Goal: Book appointment/travel/reservation

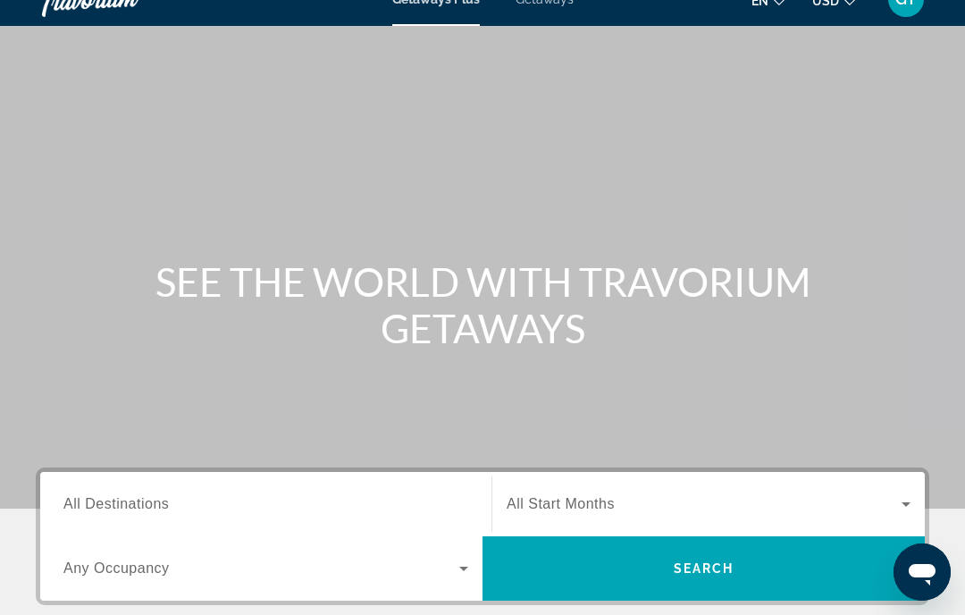
scroll to position [39, 0]
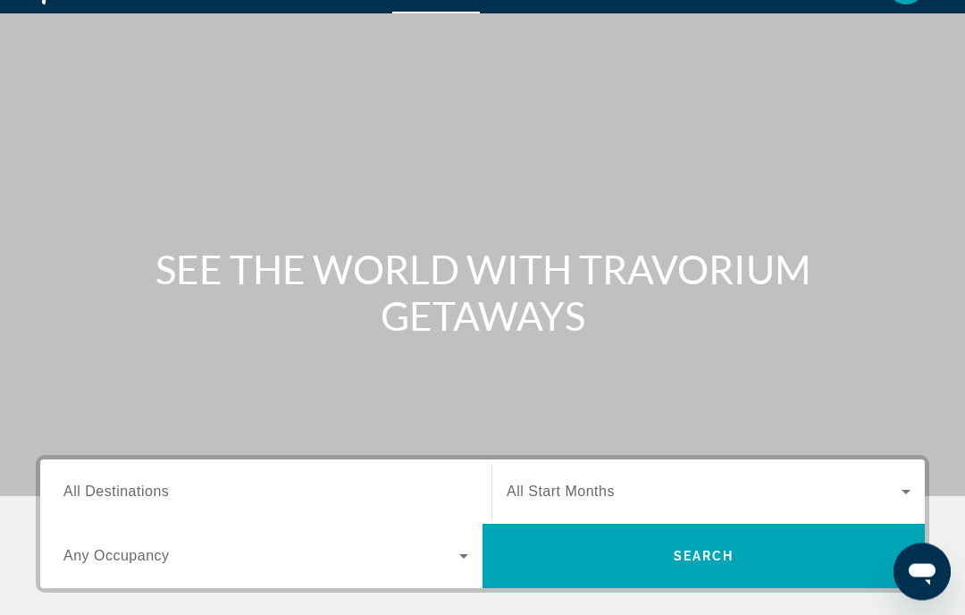
click at [105, 490] on span "All Destinations" at bounding box center [115, 491] width 105 height 15
click at [105, 490] on input "Destination All Destinations" at bounding box center [265, 493] width 405 height 21
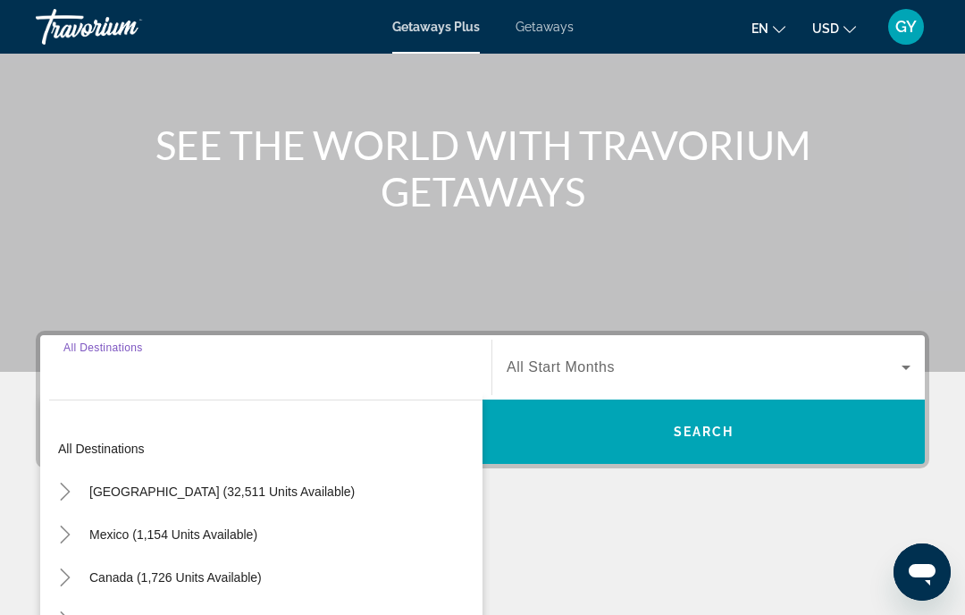
scroll to position [350, 0]
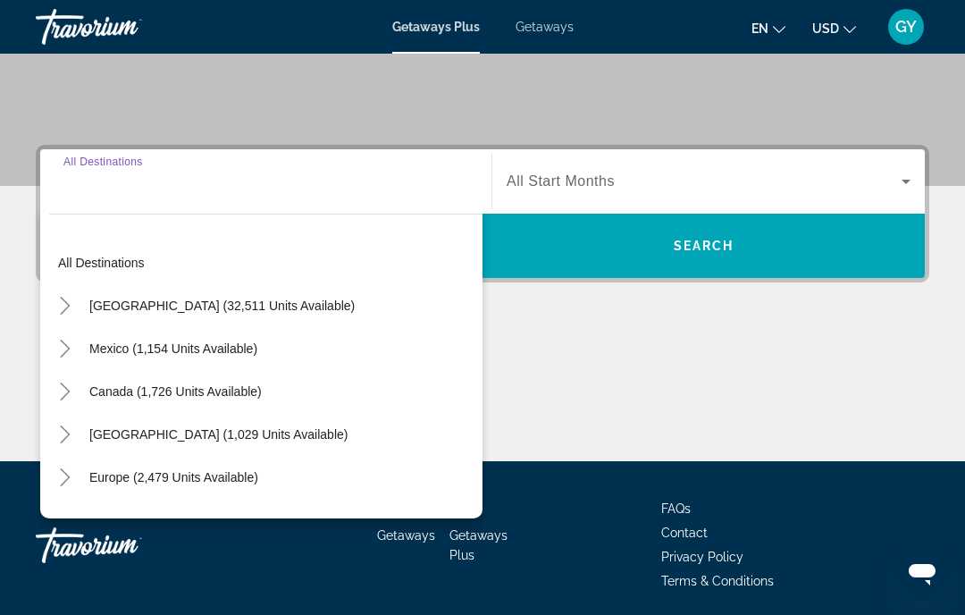
click at [71, 306] on icon "Toggle United States (32,511 units available)" at bounding box center [65, 306] width 18 height 18
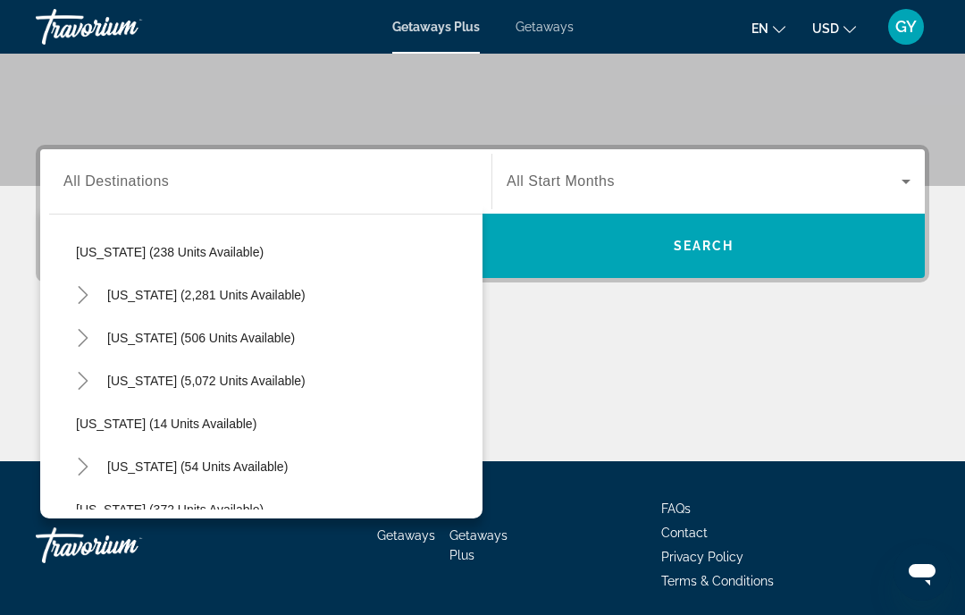
scroll to position [140, 0]
click at [88, 382] on icon "Toggle Florida (5,072 units available)" at bounding box center [83, 380] width 18 height 18
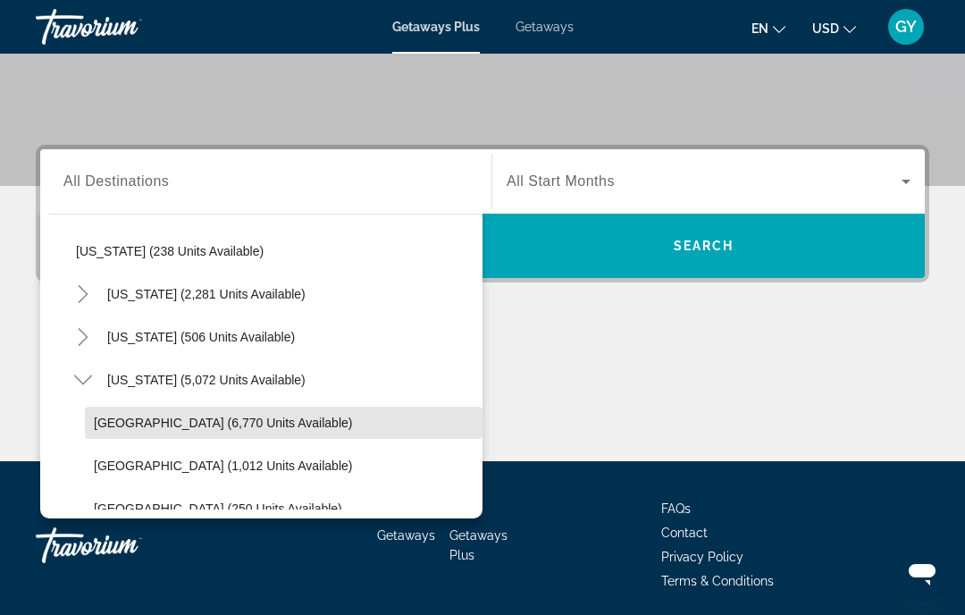
click at [137, 423] on span "[GEOGRAPHIC_DATA] (6,770 units available)" at bounding box center [223, 422] width 258 height 14
type input "**********"
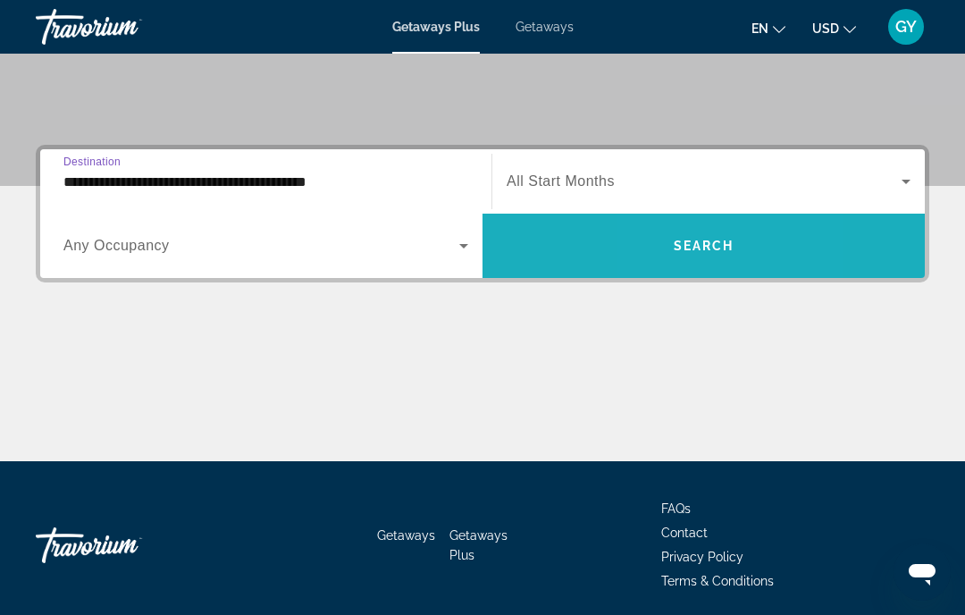
click at [659, 256] on span "Search widget" at bounding box center [704, 245] width 442 height 43
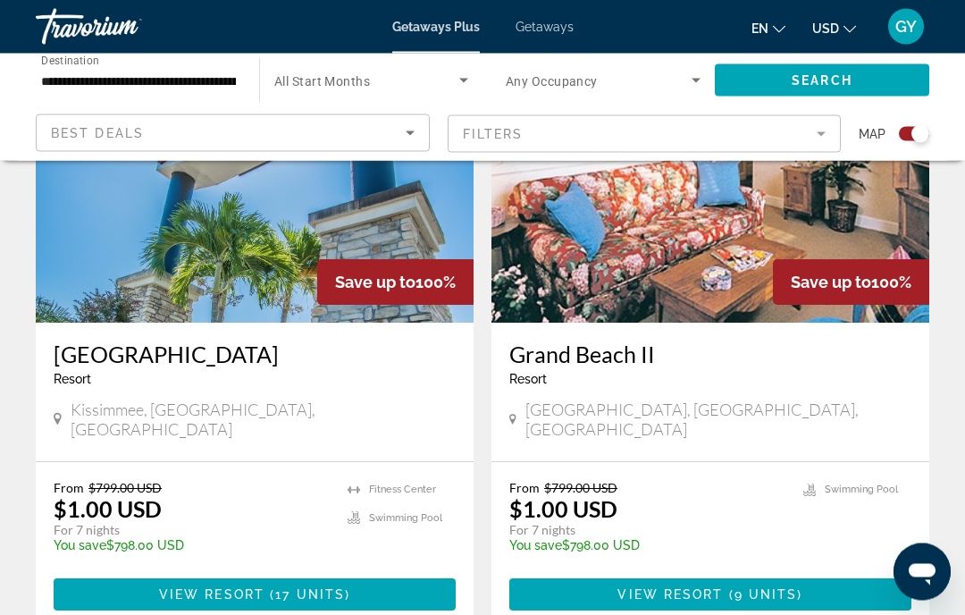
scroll to position [3932, 0]
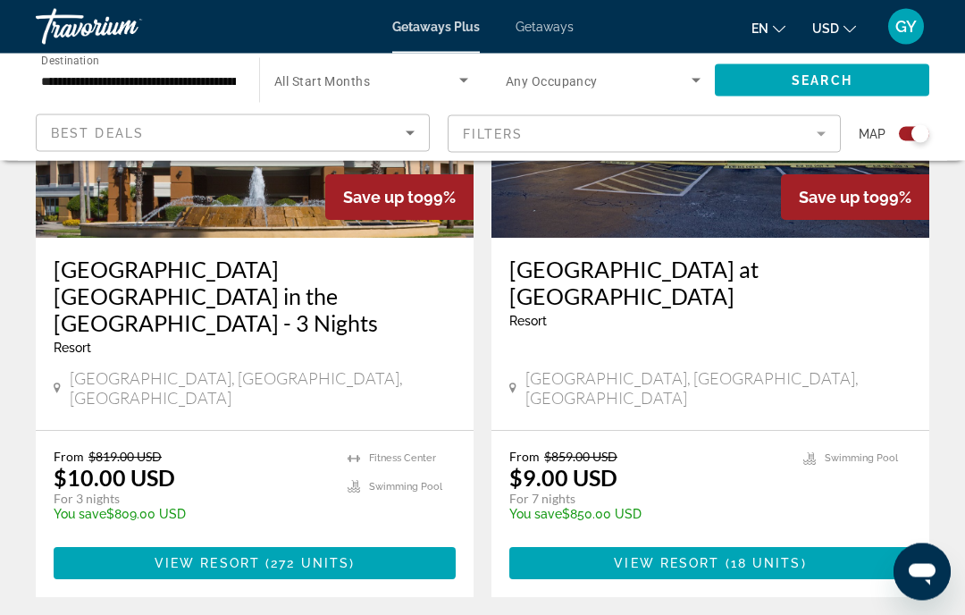
scroll to position [4168, 0]
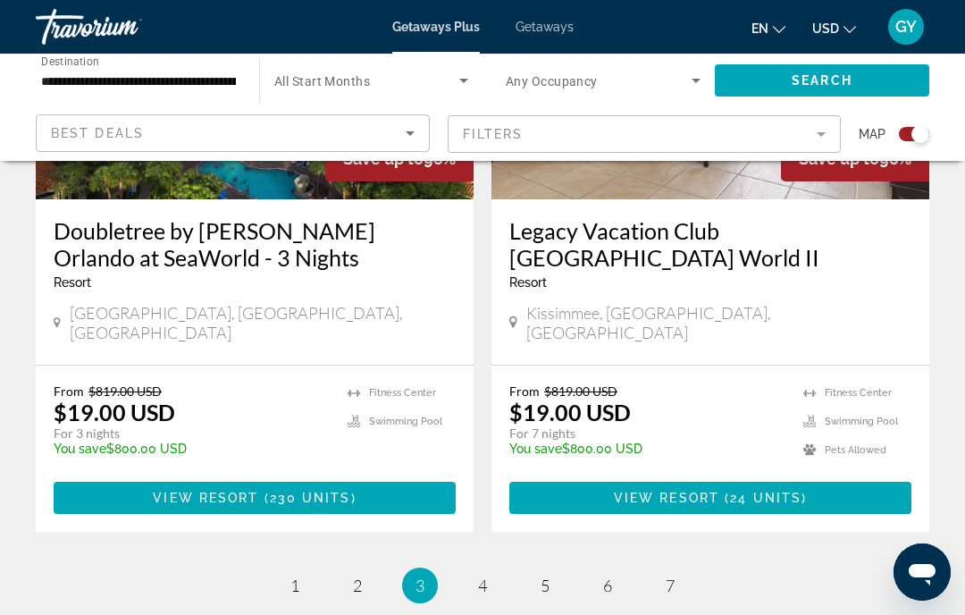
scroll to position [4142, 0]
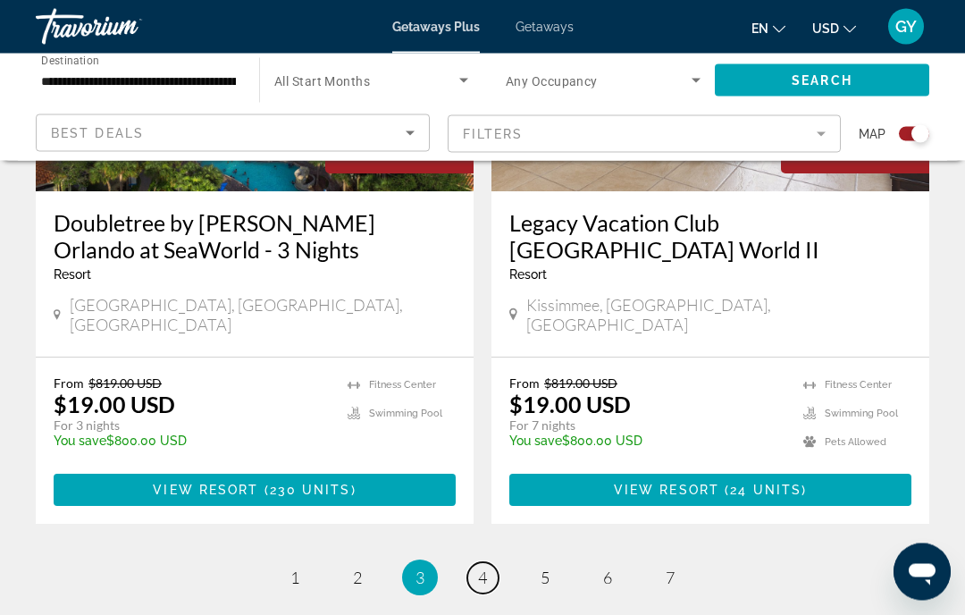
click at [491, 563] on link "page 4" at bounding box center [482, 578] width 31 height 31
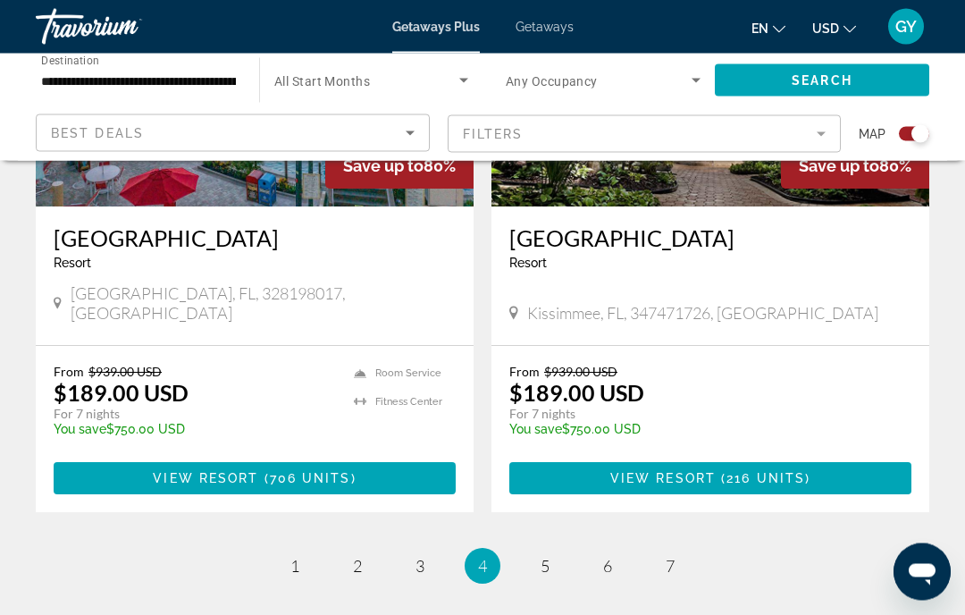
scroll to position [4115, 0]
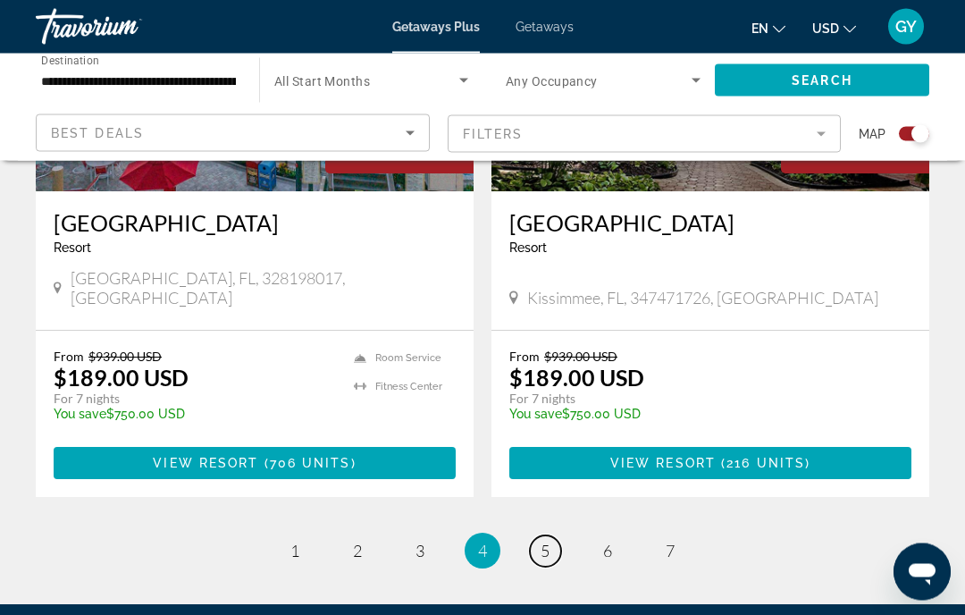
click at [547, 541] on span "5" at bounding box center [545, 551] width 9 height 20
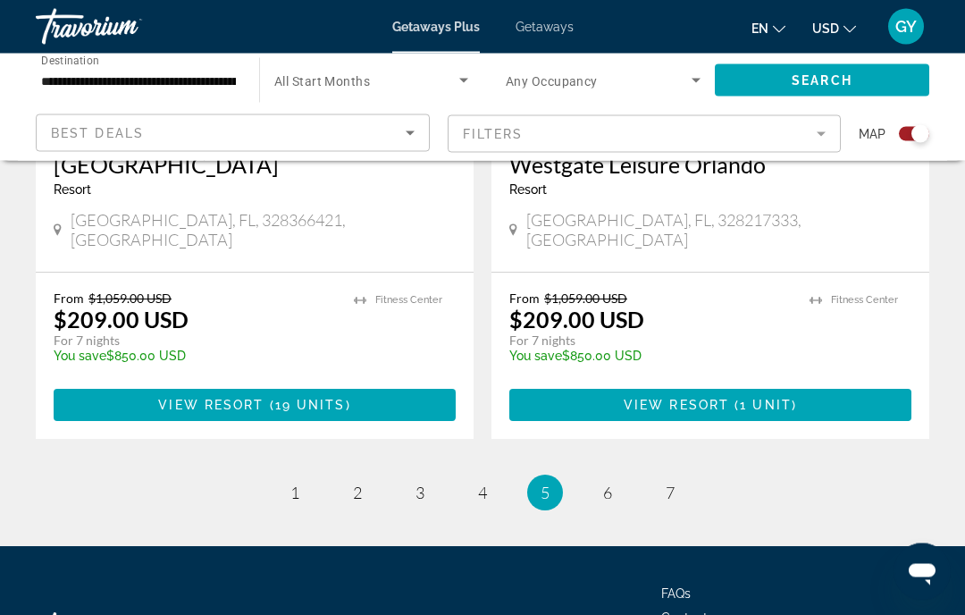
scroll to position [4061, 0]
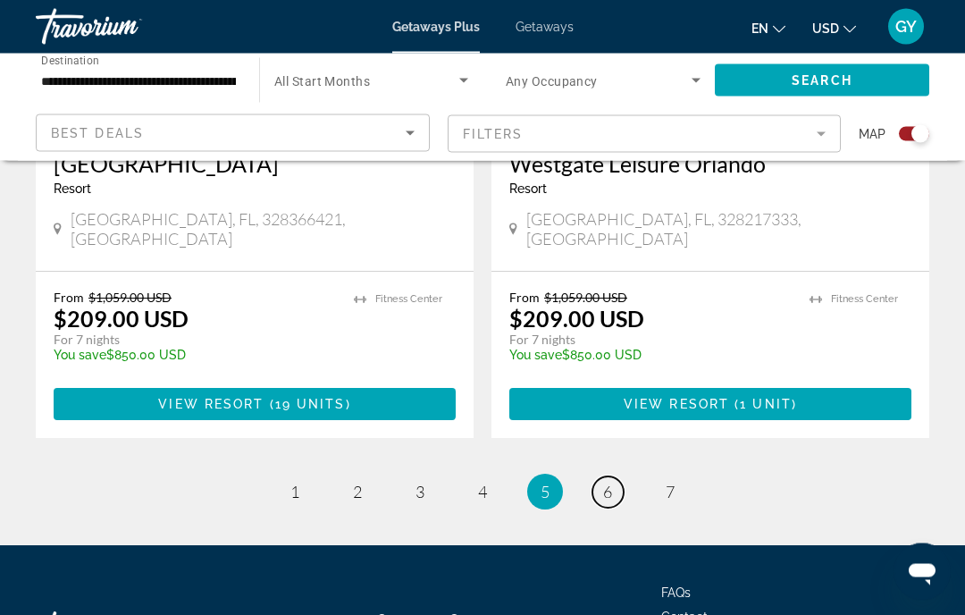
click at [612, 483] on span "6" at bounding box center [607, 493] width 9 height 20
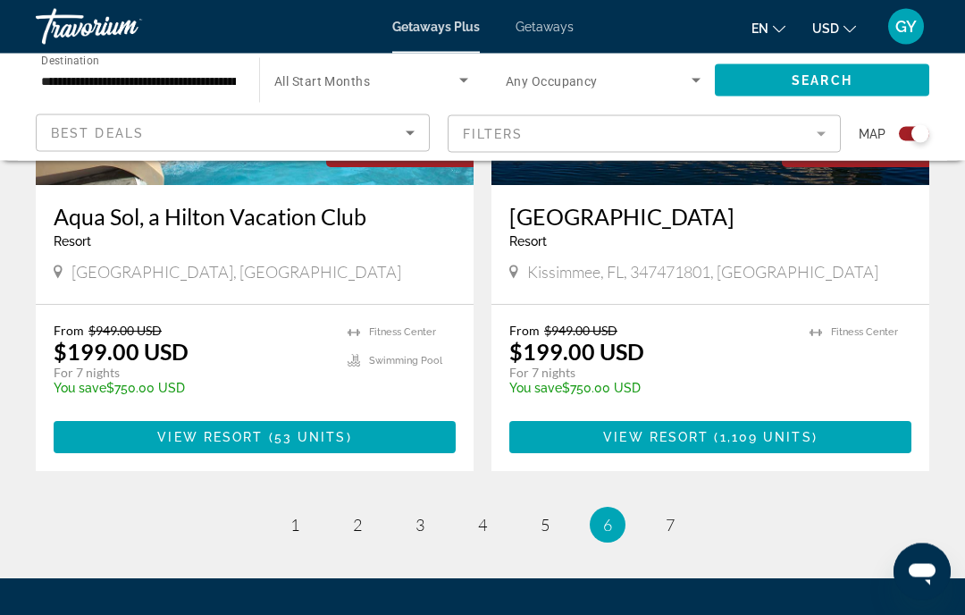
scroll to position [4002, 0]
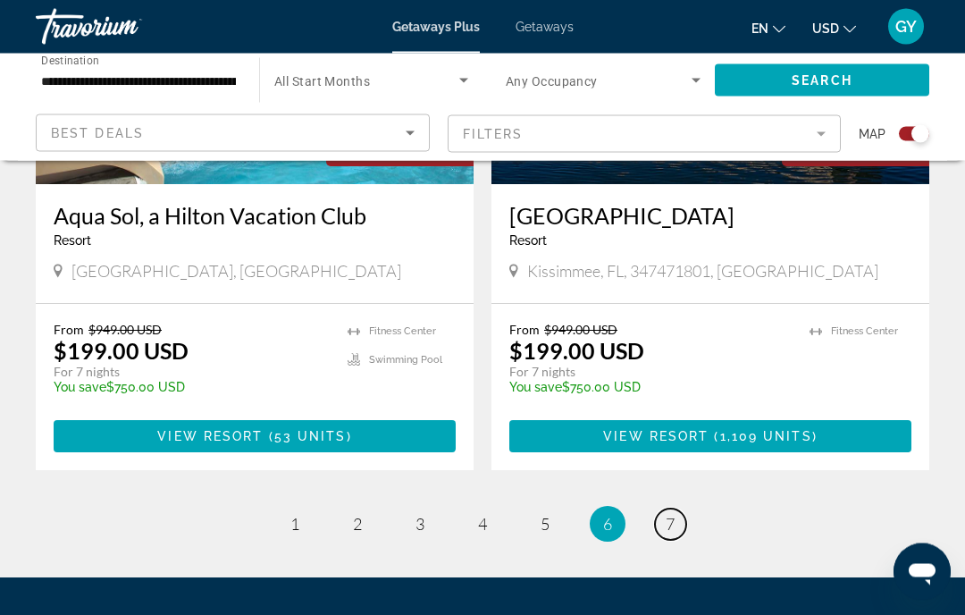
click at [676, 509] on link "page 7" at bounding box center [670, 524] width 31 height 31
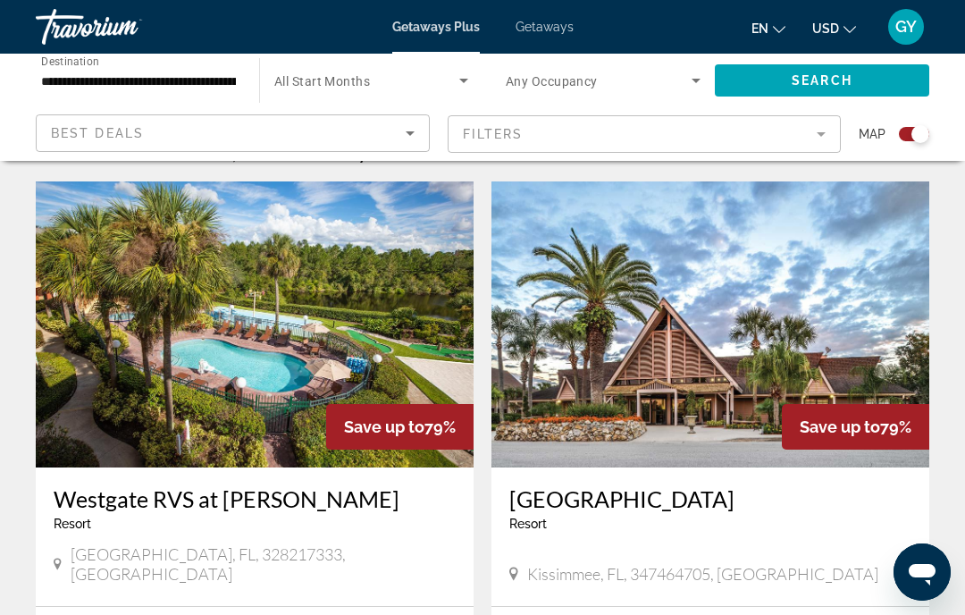
scroll to position [592, 0]
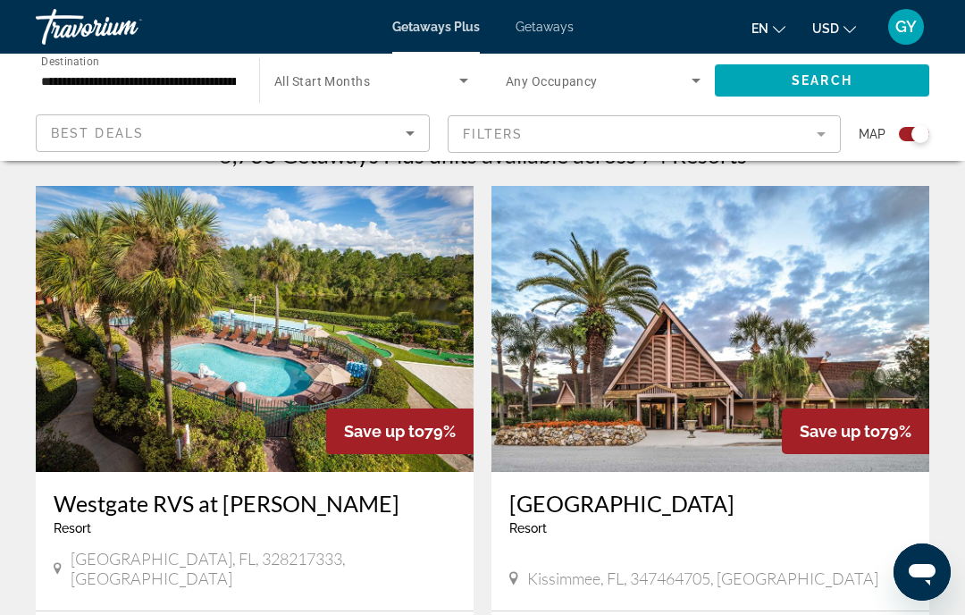
click at [730, 389] on img "Main content" at bounding box center [710, 329] width 438 height 286
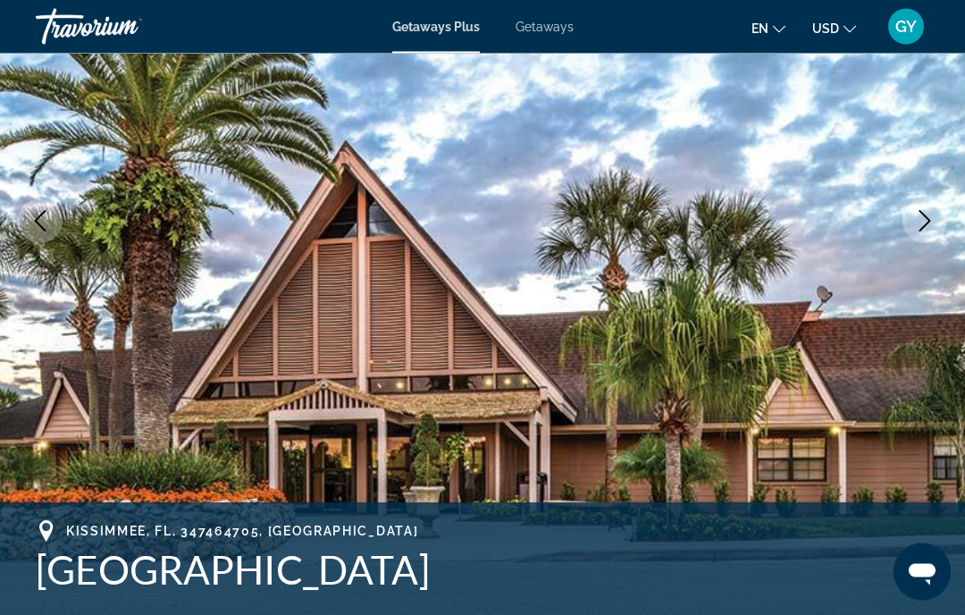
scroll to position [258, 0]
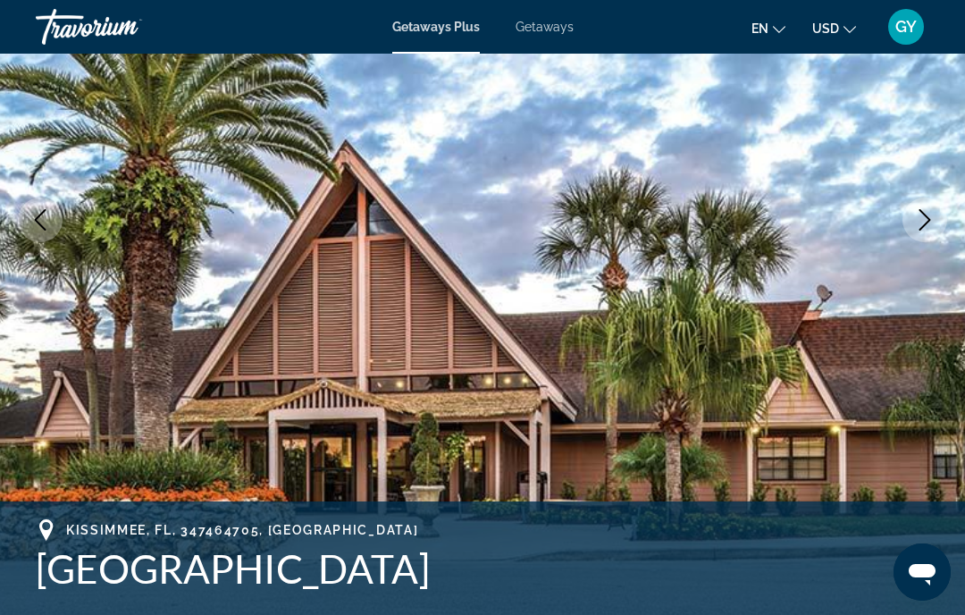
click at [929, 214] on icon "Next image" at bounding box center [924, 219] width 21 height 21
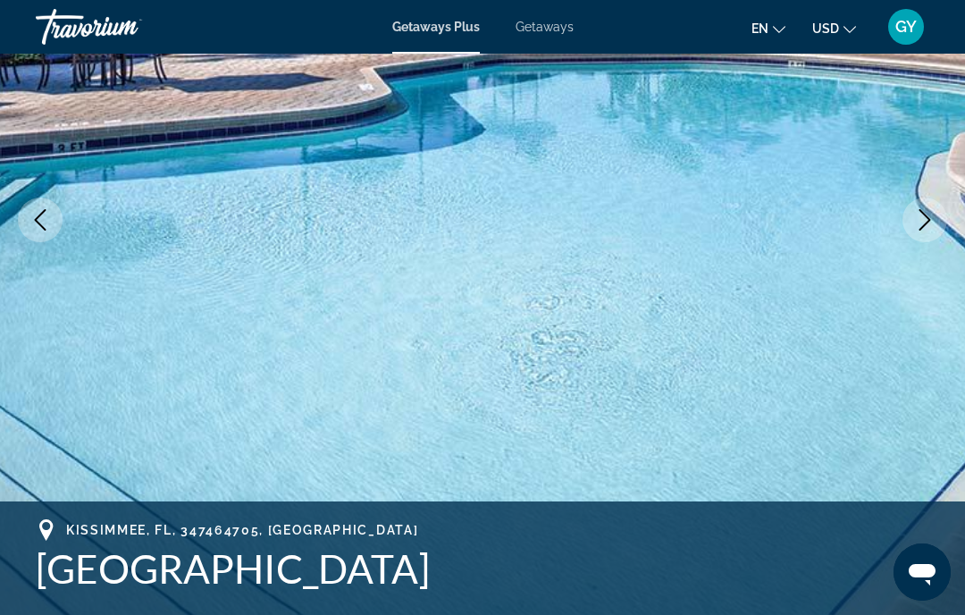
click at [935, 220] on icon "Next image" at bounding box center [924, 219] width 21 height 21
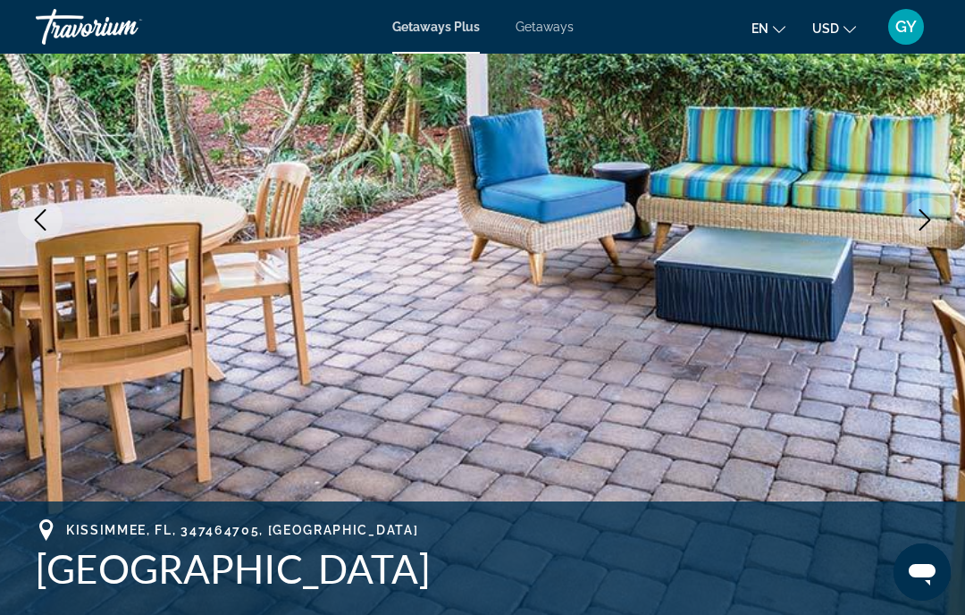
click at [918, 233] on button "Next image" at bounding box center [924, 219] width 45 height 45
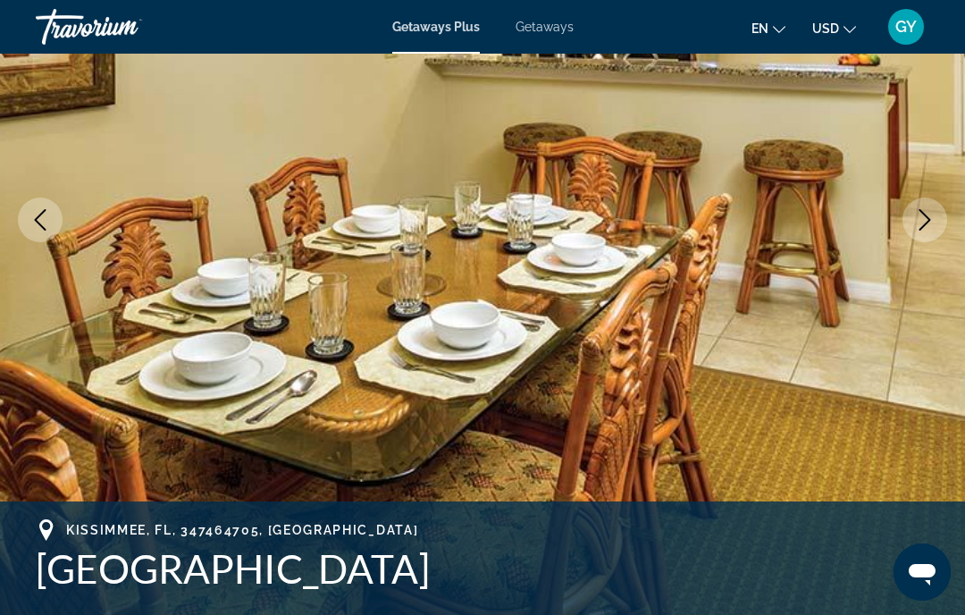
click at [919, 233] on button "Next image" at bounding box center [924, 219] width 45 height 45
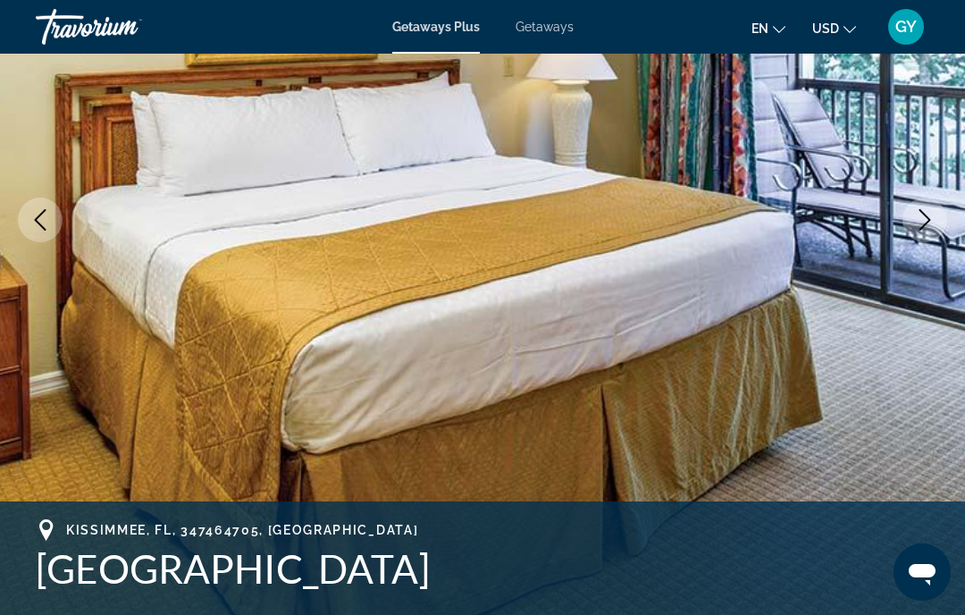
click at [919, 231] on button "Next image" at bounding box center [924, 219] width 45 height 45
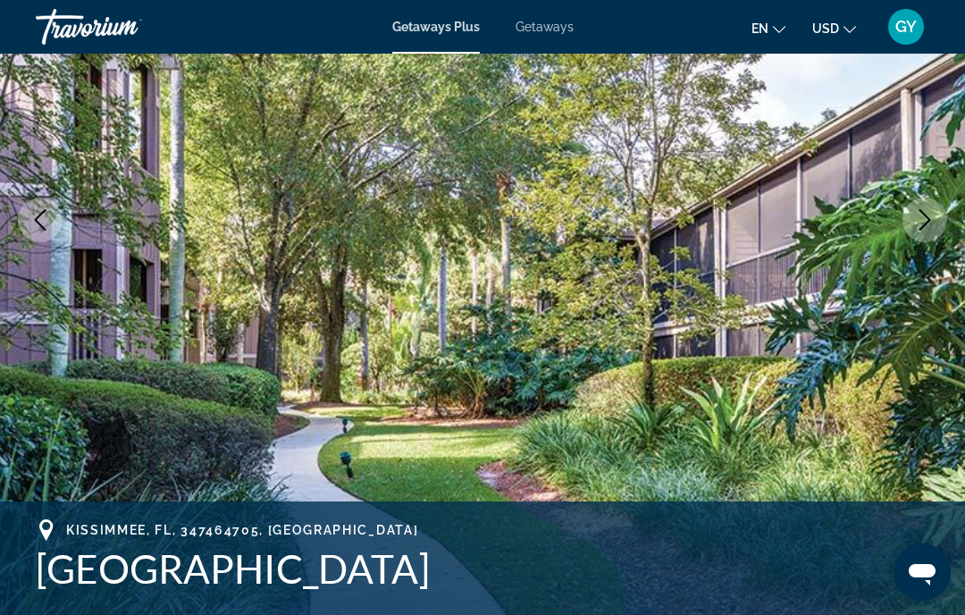
click at [920, 236] on button "Next image" at bounding box center [924, 219] width 45 height 45
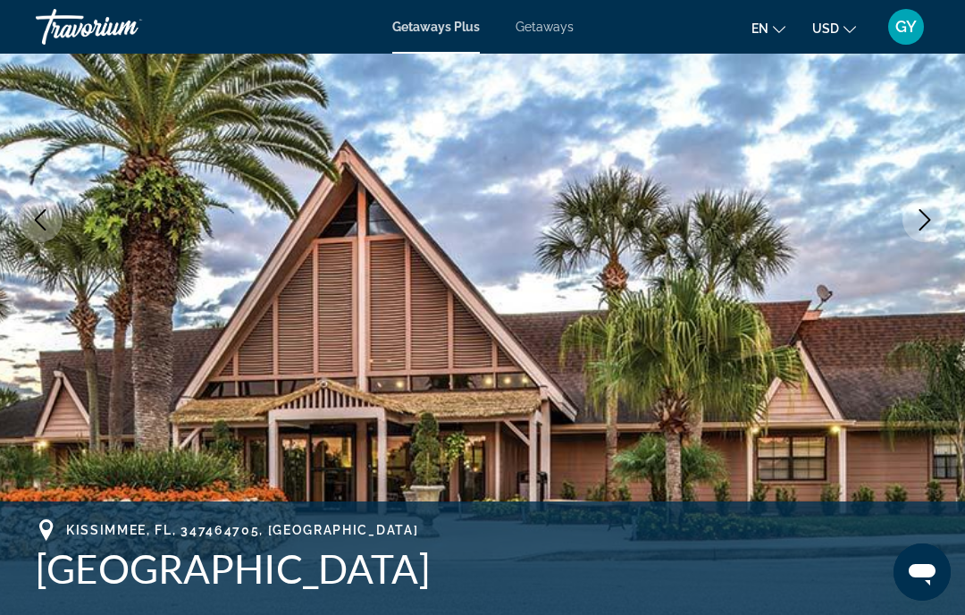
click at [922, 231] on button "Next image" at bounding box center [924, 219] width 45 height 45
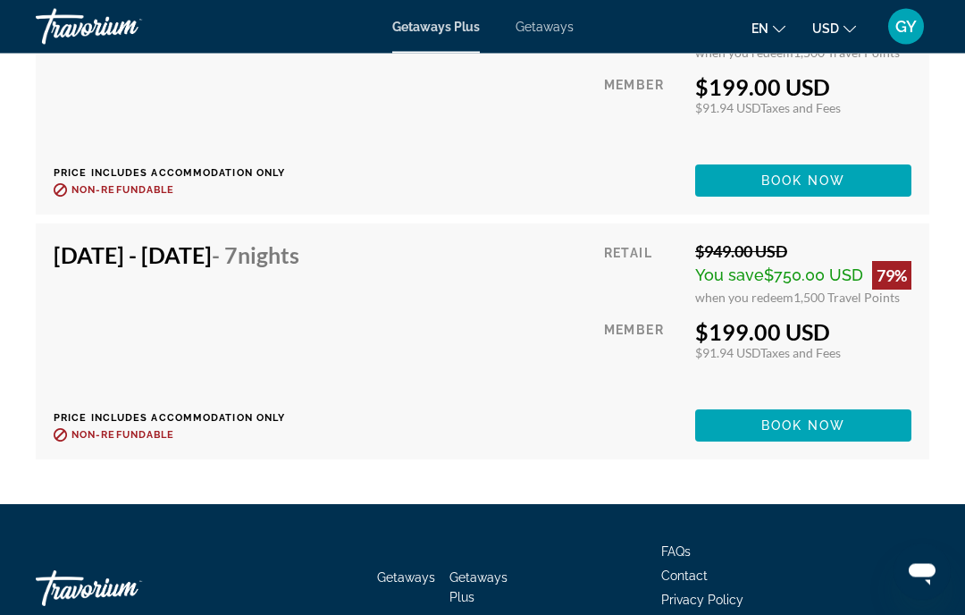
scroll to position [3746, 0]
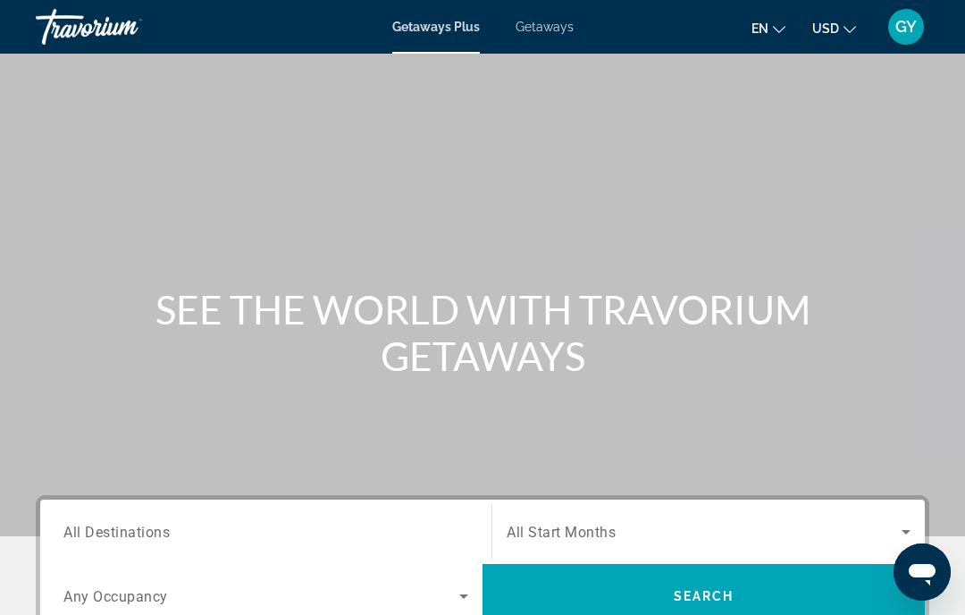
click at [95, 531] on span "All Destinations" at bounding box center [116, 531] width 106 height 17
click at [95, 531] on input "Destination All Destinations" at bounding box center [265, 532] width 405 height 21
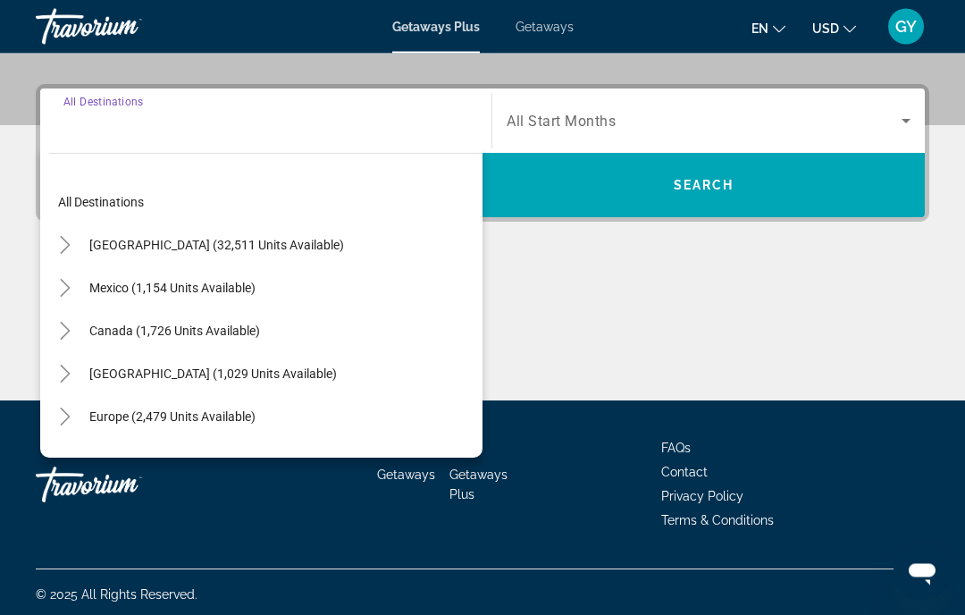
scroll to position [415, 0]
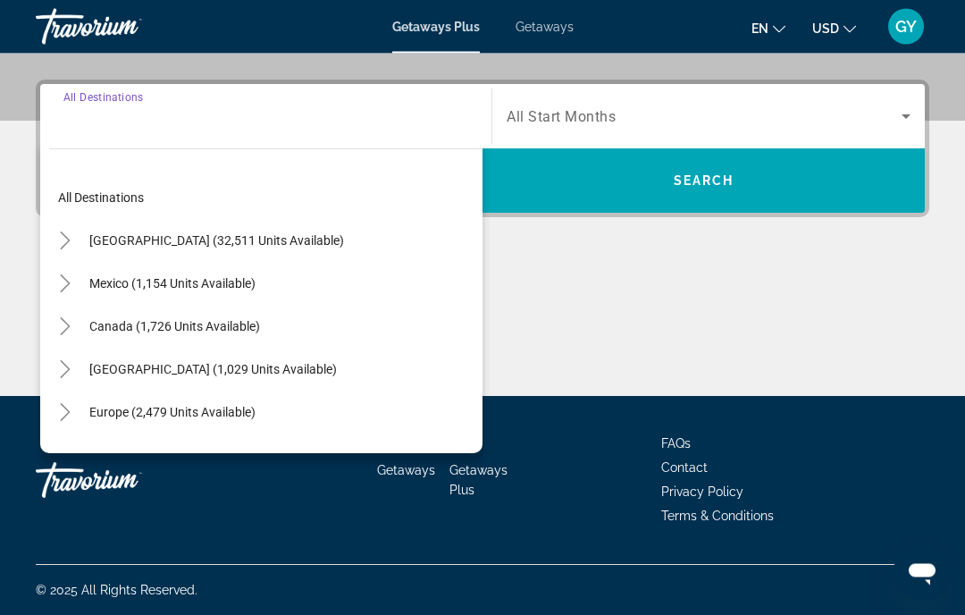
click at [62, 242] on icon "Toggle United States (32,511 units available)" at bounding box center [65, 241] width 18 height 18
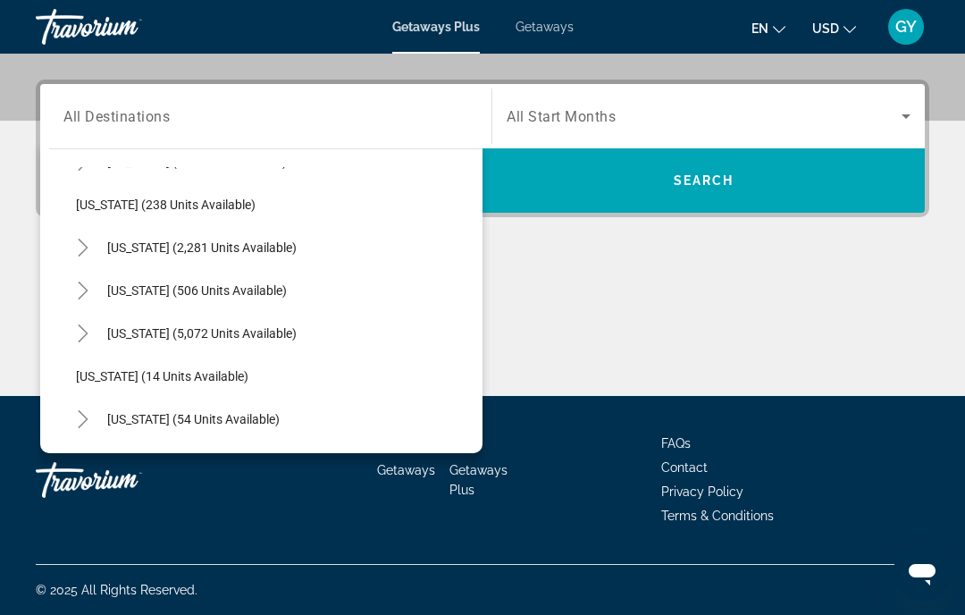
scroll to position [125, 0]
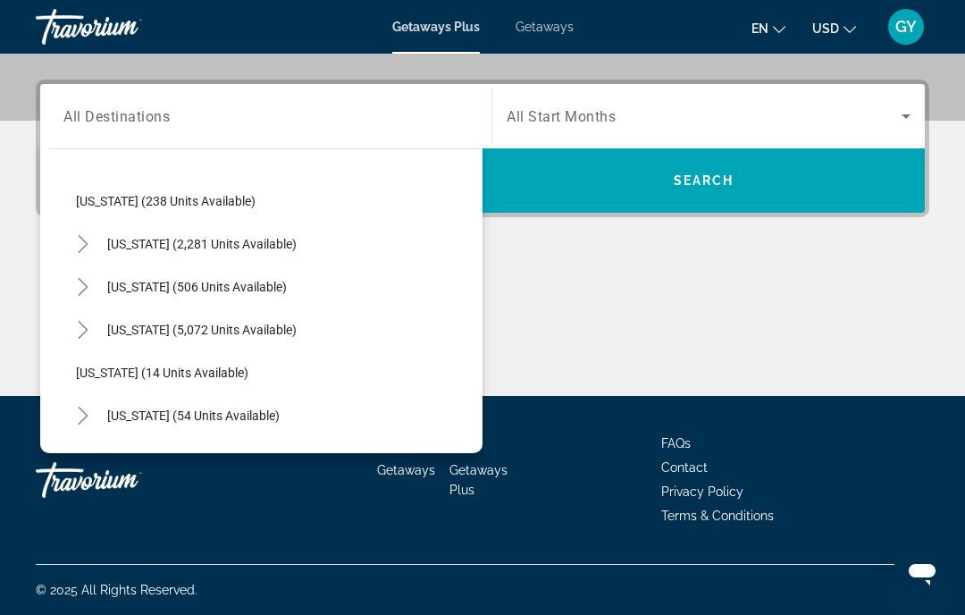
click at [87, 332] on icon "Toggle Florida (5,072 units available)" at bounding box center [83, 330] width 10 height 18
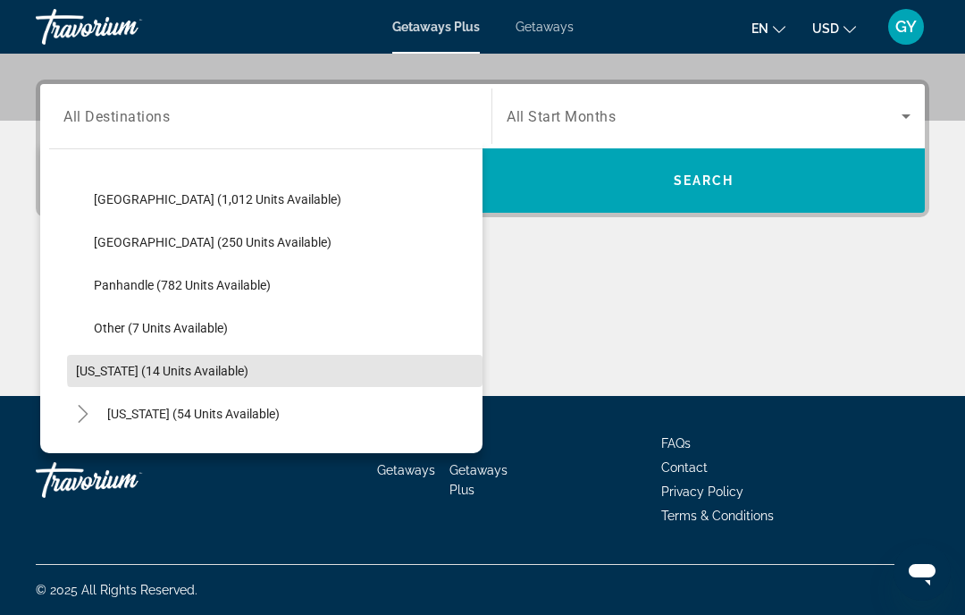
scroll to position [342, 0]
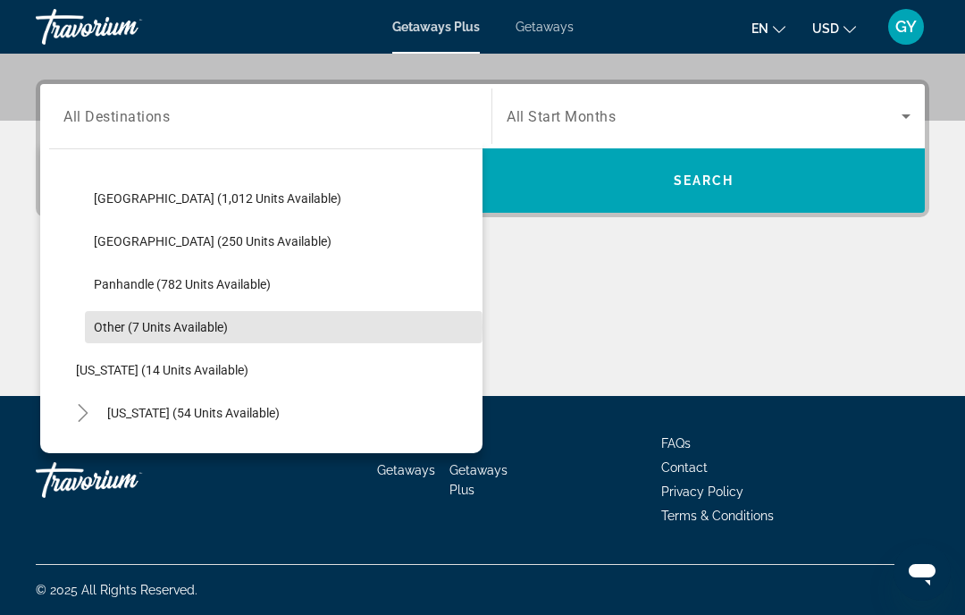
click at [130, 327] on span "Other (7 units available)" at bounding box center [161, 327] width 134 height 14
type input "**********"
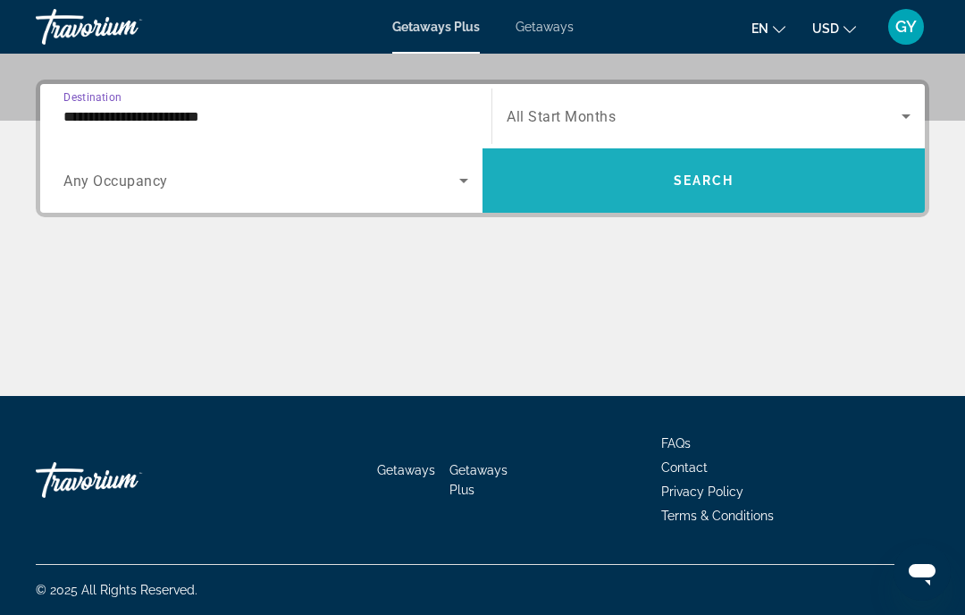
click at [662, 183] on span "Search widget" at bounding box center [704, 180] width 442 height 43
